Goal: Use online tool/utility: Utilize a website feature to perform a specific function

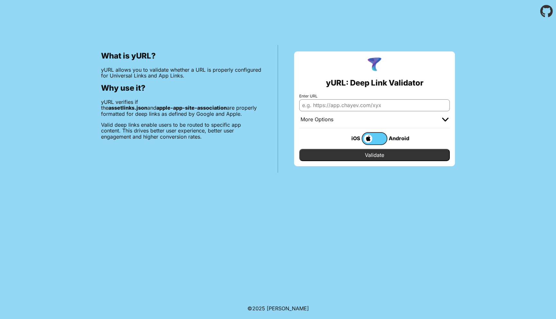
paste input "'https://www.playfame.com/my-profile'"
click at [303, 104] on input "'https://www.playfame.com/my-profile" at bounding box center [374, 105] width 151 height 12
type input "[URL][DOMAIN_NAME]"
click at [331, 157] on input "Validate" at bounding box center [374, 155] width 151 height 12
click at [368, 106] on input "[URL][DOMAIN_NAME]" at bounding box center [374, 105] width 151 height 12
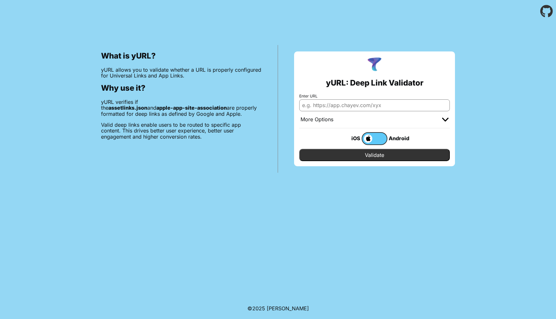
paste input "https://yurl.chayev.com/ios-results?url=https%3A%2F%2Fwww.playfame.com%2Fmy-pro…"
type input "https://yurl.chayev.com/ios-results?url=https%3A%2F%2Fwww.playfame.com%2Fmy-pro…"
click at [336, 106] on input "Enter URL" at bounding box center [374, 105] width 151 height 12
paste input "'https://www.playfame.com/my-profile'"
click at [399, 106] on input "'https://www.playfame.com/my-profile'" at bounding box center [374, 105] width 151 height 12
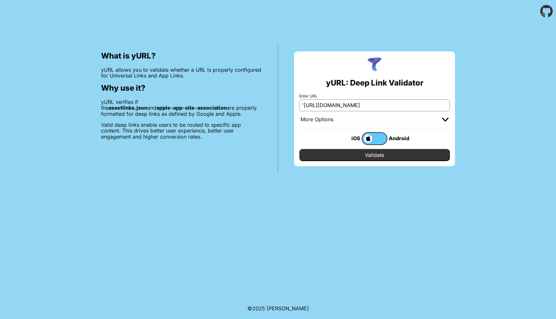
click at [304, 105] on input "'https://www.playfame.com/my-profile" at bounding box center [374, 105] width 151 height 12
click at [399, 102] on input "https://www.playfame.com/my-profile" at bounding box center [374, 105] width 151 height 12
click at [399, 106] on input "https://www.playfame.com/my-profile" at bounding box center [374, 105] width 151 height 12
type input "[URL][DOMAIN_NAME]"
click at [370, 155] on input "Validate" at bounding box center [374, 155] width 151 height 12
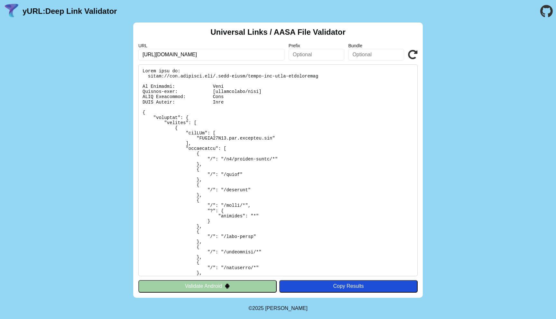
click at [320, 287] on div "Copy Results" at bounding box center [349, 287] width 132 height 6
click at [143, 70] on pre at bounding box center [277, 170] width 279 height 212
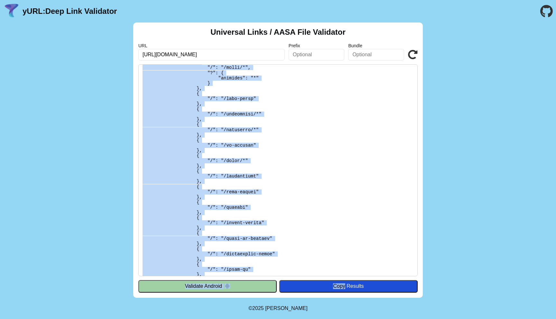
scroll to position [351, 0]
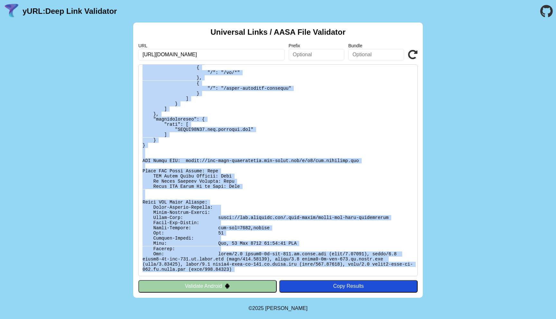
drag, startPoint x: 143, startPoint y: 70, endPoint x: 241, endPoint y: 269, distance: 222.3
click at [241, 269] on pre at bounding box center [277, 170] width 279 height 212
copy div "Found file at: [URL][DOMAIN_NAME] No Redirect: Pass Content-type: [application/…"
